Goal: Task Accomplishment & Management: Use online tool/utility

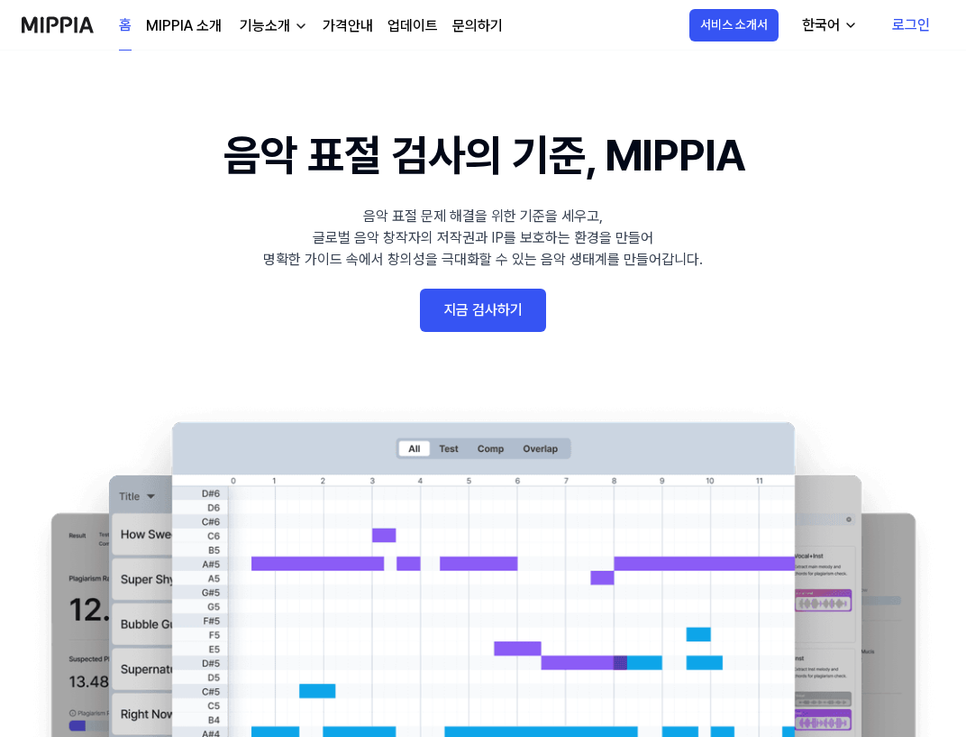
click at [913, 9] on link "로그인" at bounding box center [911, 25] width 67 height 50
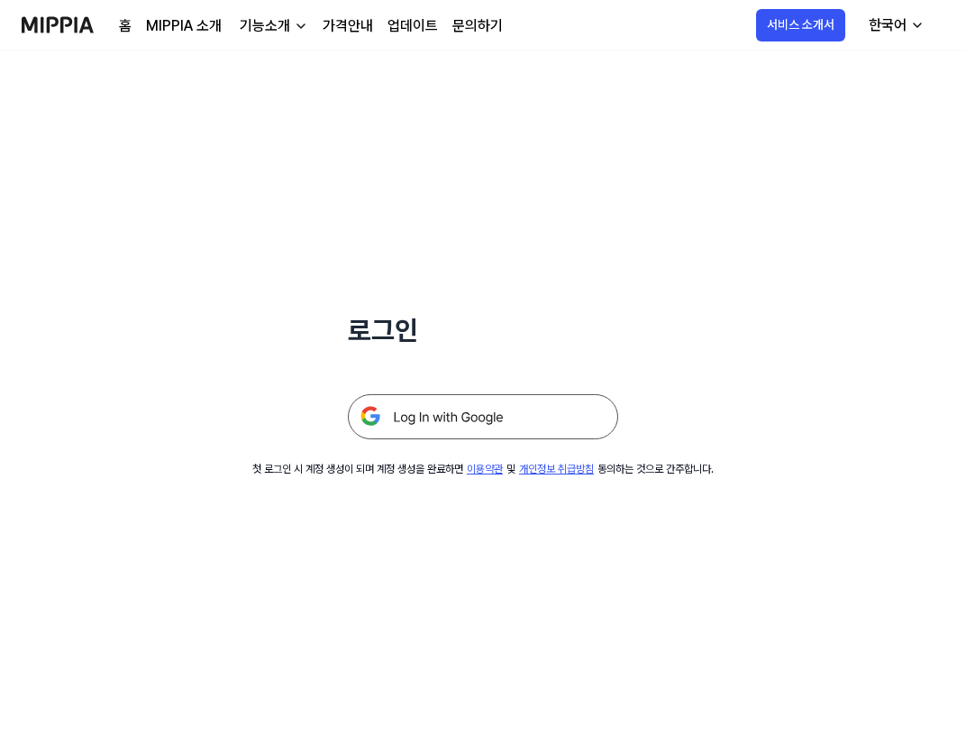
click at [453, 405] on img at bounding box center [483, 416] width 270 height 45
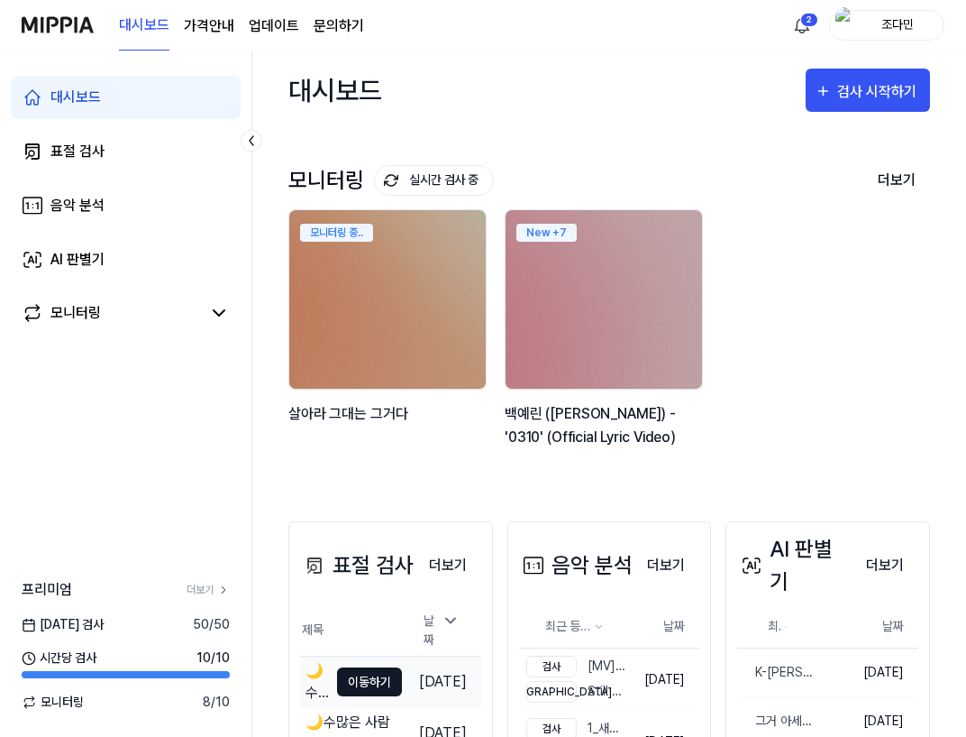
click at [361, 667] on button "이동하기" at bounding box center [369, 681] width 65 height 29
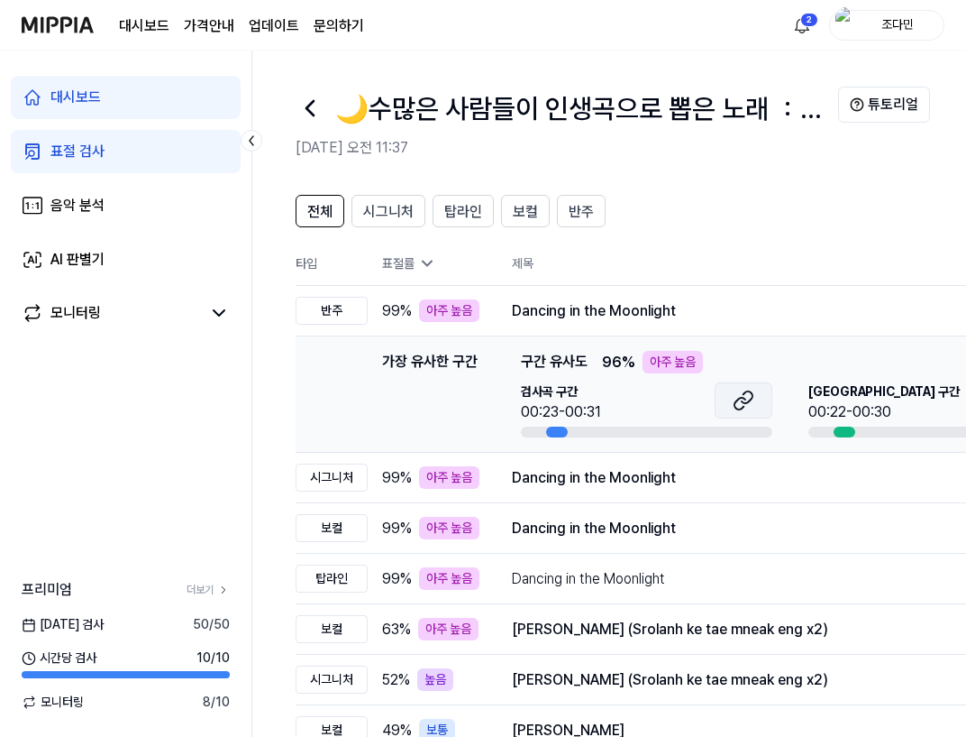
click at [745, 407] on icon at bounding box center [744, 400] width 22 height 22
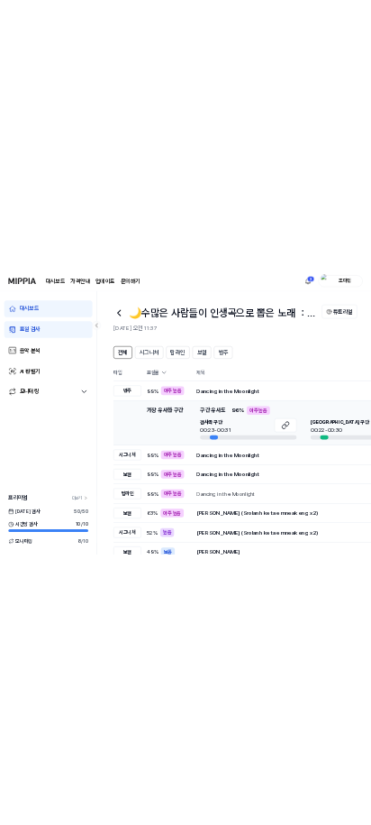
scroll to position [0, 216]
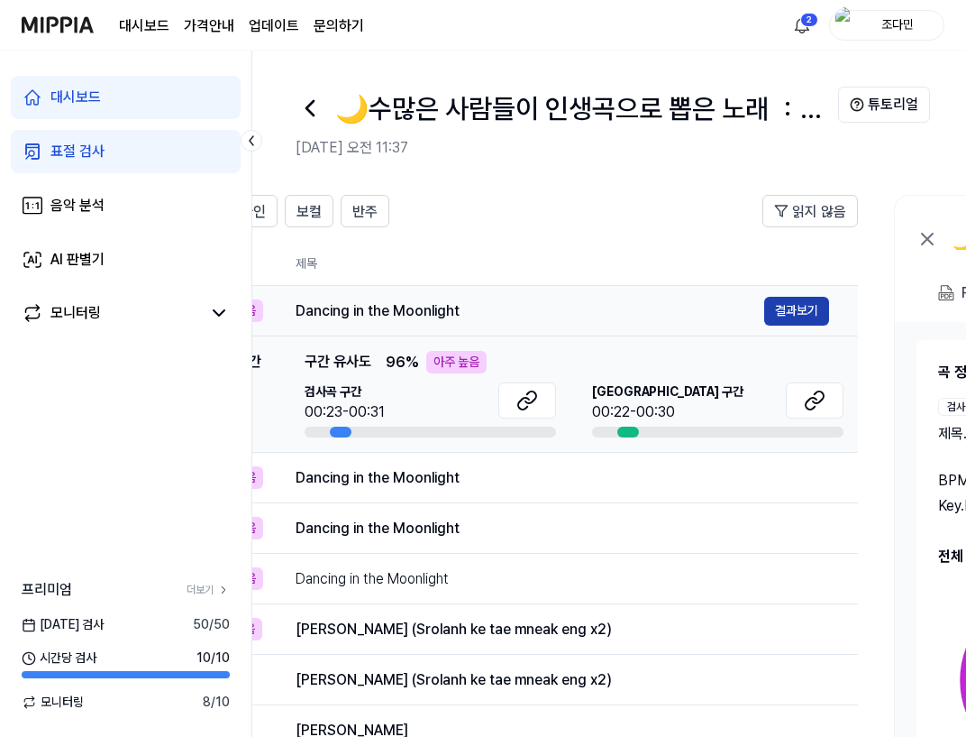
click at [794, 307] on button "결과보기" at bounding box center [796, 311] width 65 height 29
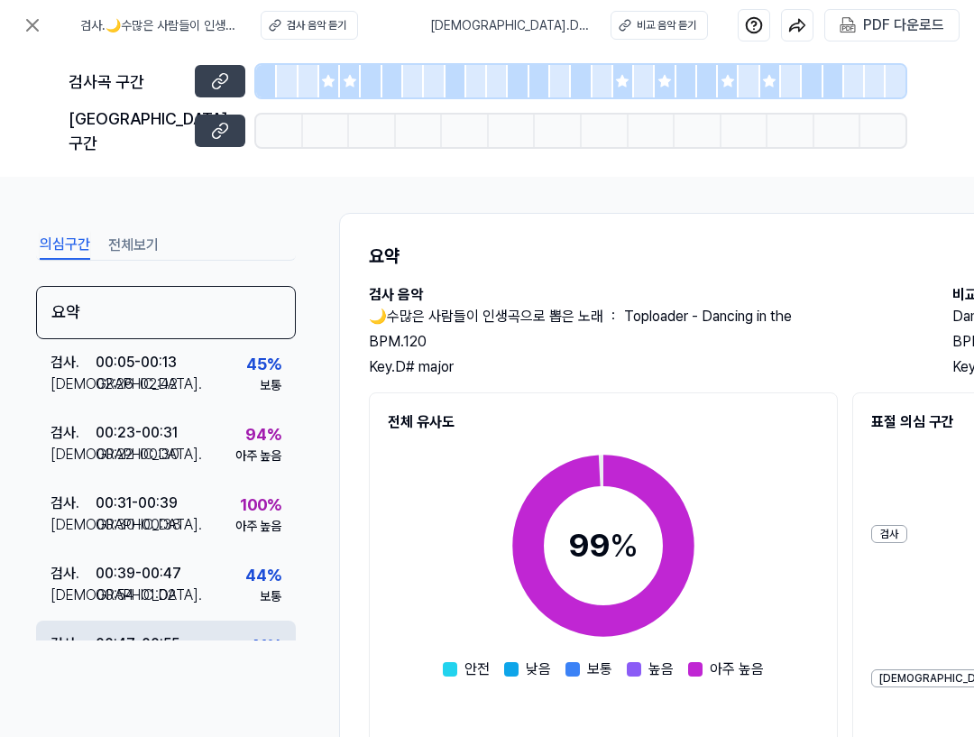
click at [182, 631] on div "검사 . 00:47 - 00:55 비교 . 00:54 - 01:02 41 % 보통" at bounding box center [166, 655] width 260 height 70
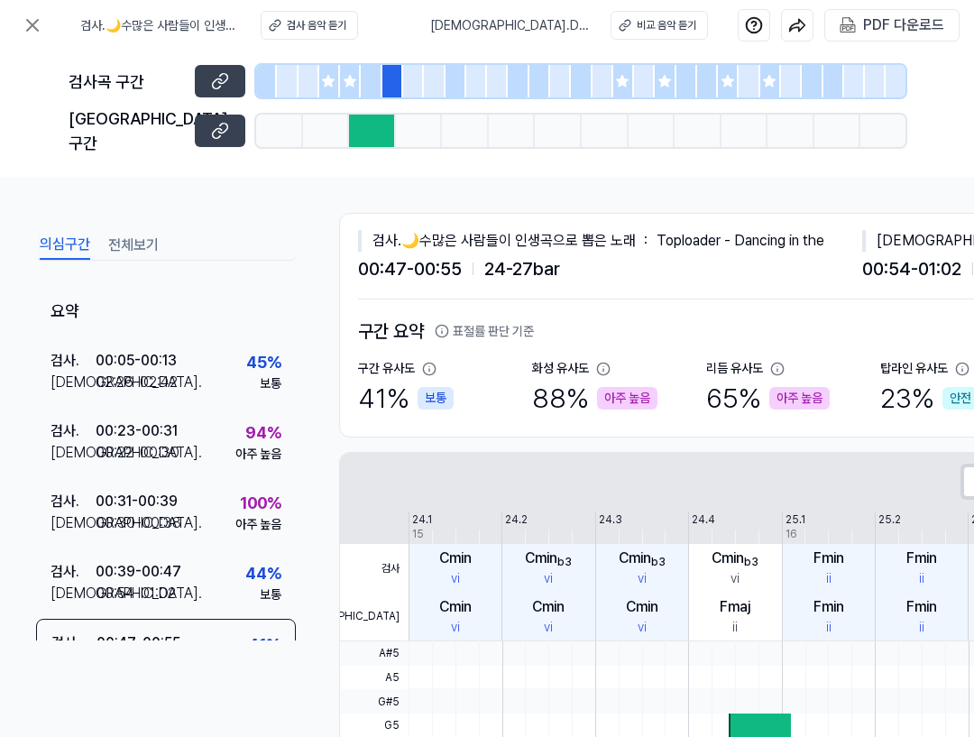
click at [151, 677] on div "의심구간 전체보기 요약 검사 . 00:05 - 00:13 비교 . 02:26 - 02:42 45 % 보통 검사 . 00:23 - 00:31 비…" at bounding box center [166, 471] width 260 height 488
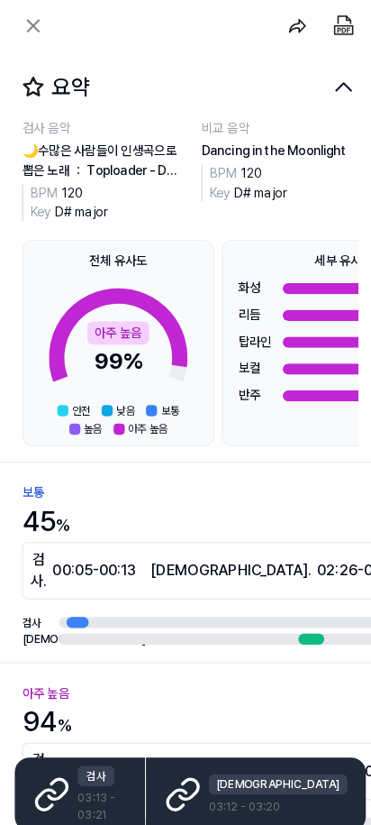
click at [137, 518] on div "보통 45 %" at bounding box center [212, 498] width 381 height 59
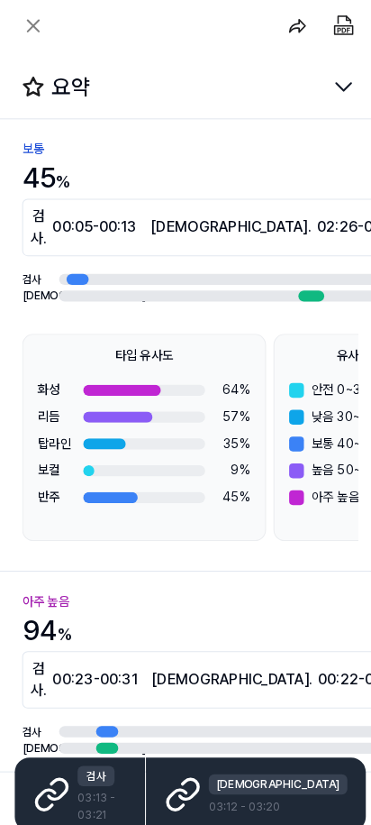
click at [35, 594] on div "94 %" at bounding box center [46, 614] width 49 height 41
